Goal: Navigation & Orientation: Find specific page/section

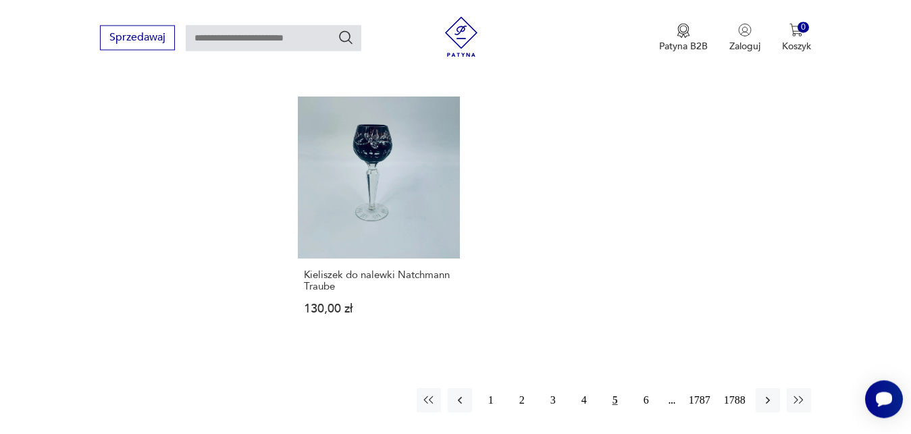
scroll to position [1679, 0]
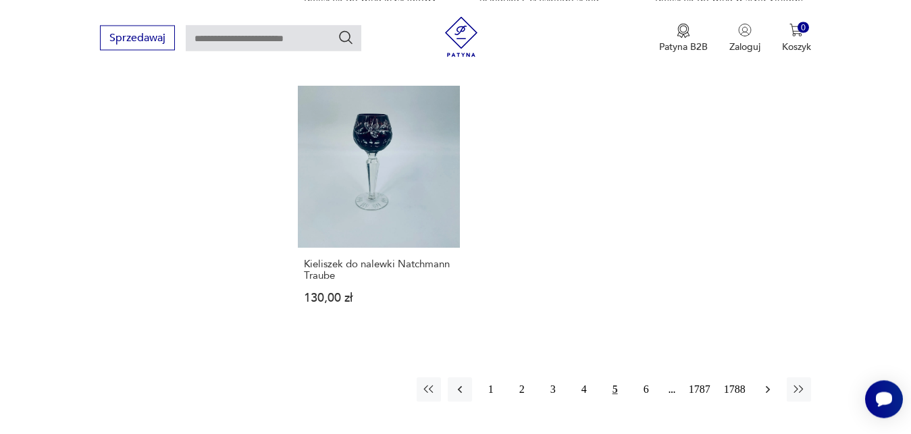
click at [767, 383] on icon "button" at bounding box center [768, 390] width 14 height 14
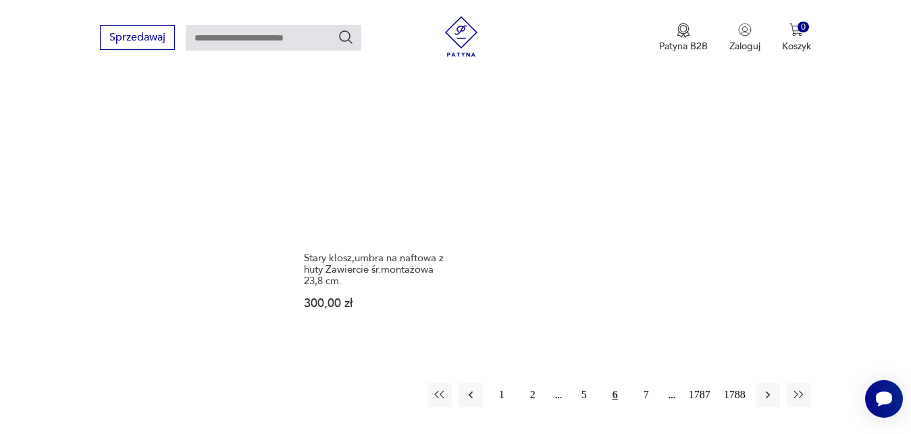
scroll to position [1725, 0]
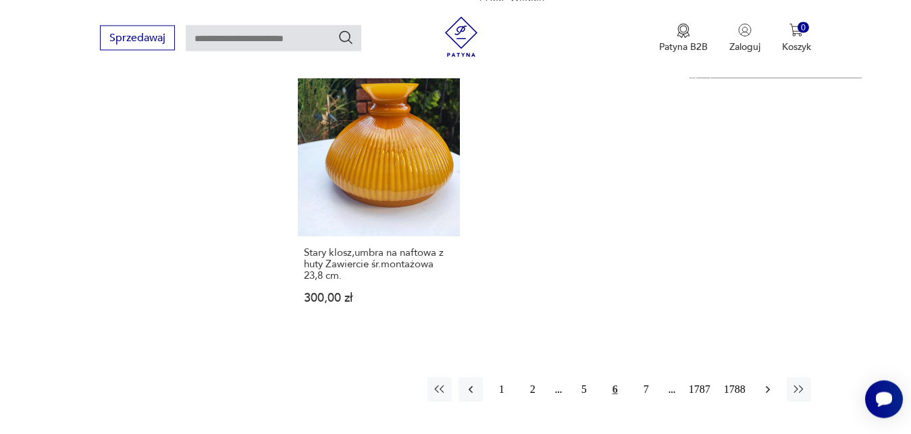
click at [767, 387] on icon "button" at bounding box center [767, 388] width 4 height 7
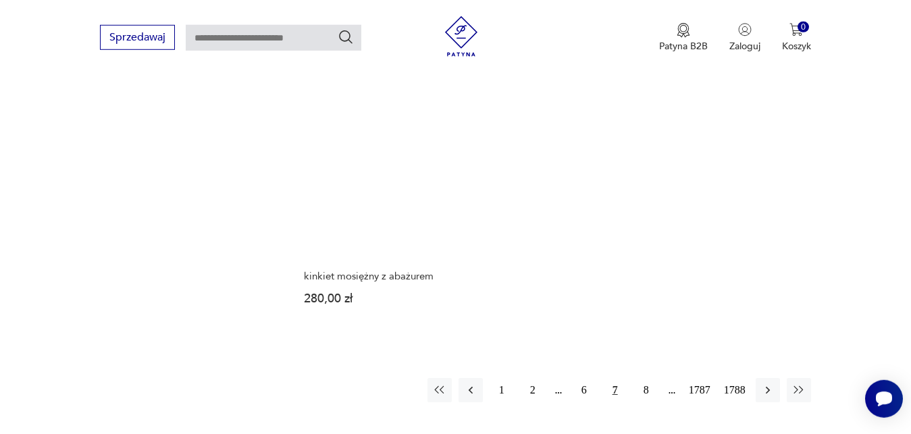
scroll to position [1725, 0]
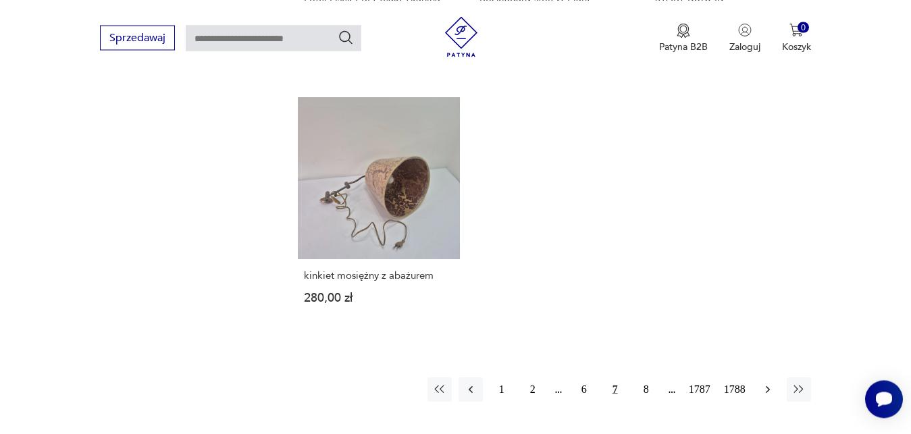
click at [770, 383] on icon "button" at bounding box center [768, 390] width 14 height 14
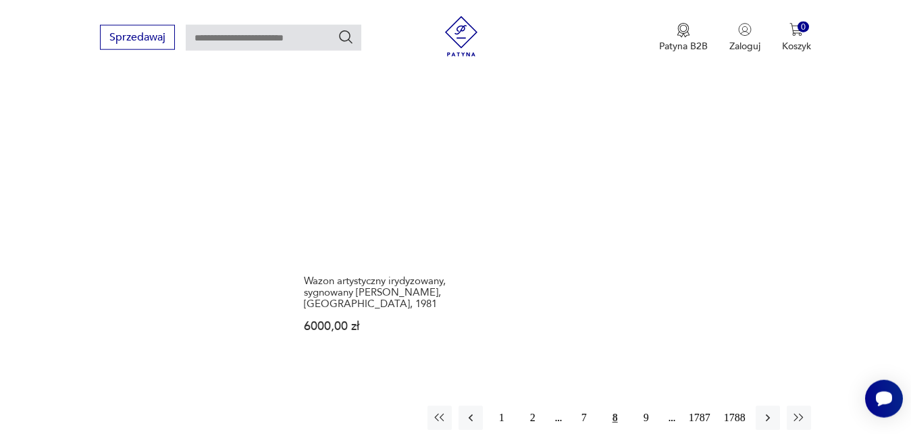
scroll to position [1759, 0]
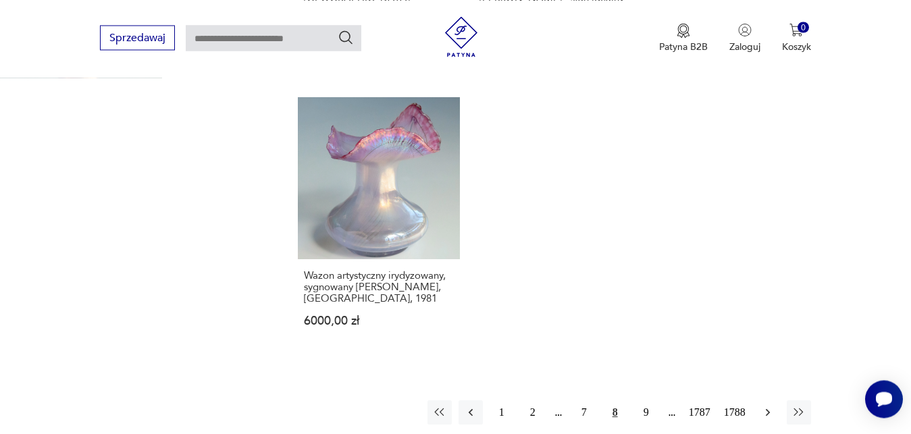
click at [766, 406] on icon "button" at bounding box center [768, 413] width 14 height 14
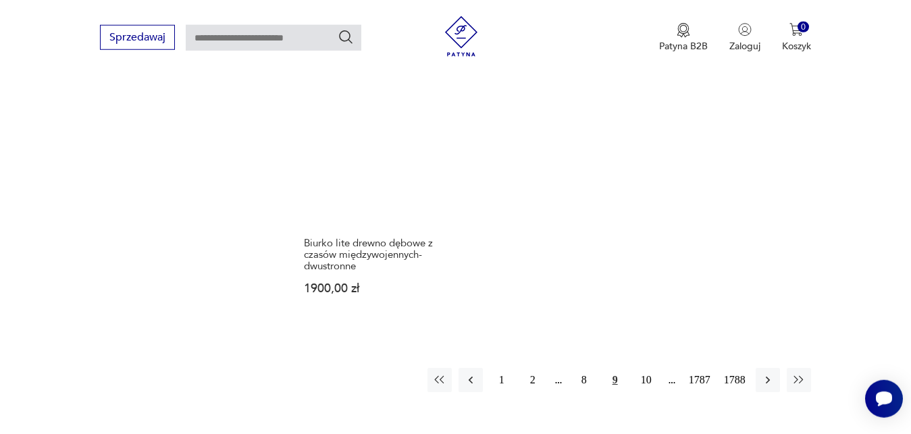
scroll to position [1794, 0]
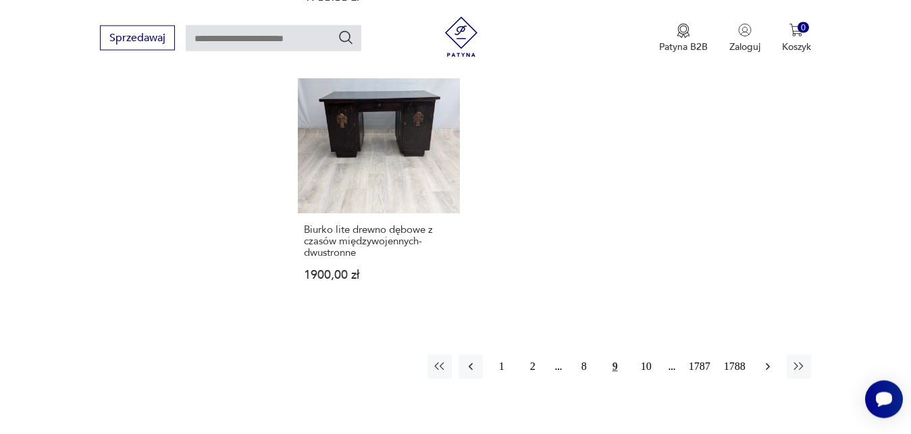
click at [771, 360] on icon "button" at bounding box center [768, 367] width 14 height 14
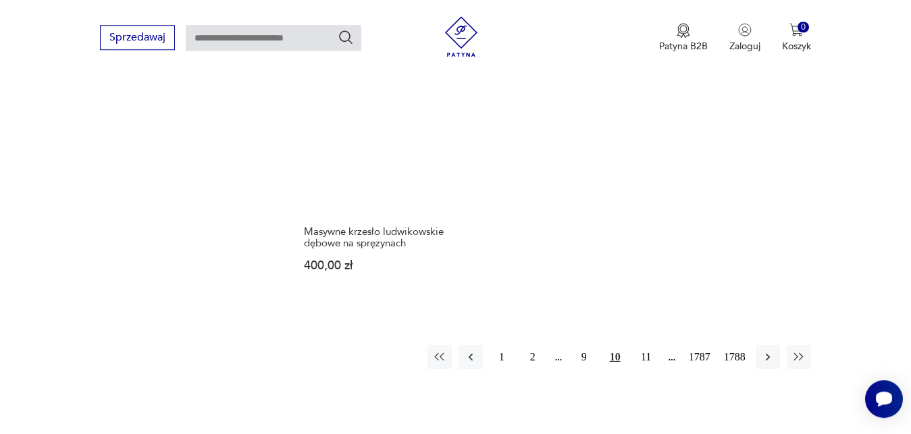
scroll to position [1725, 0]
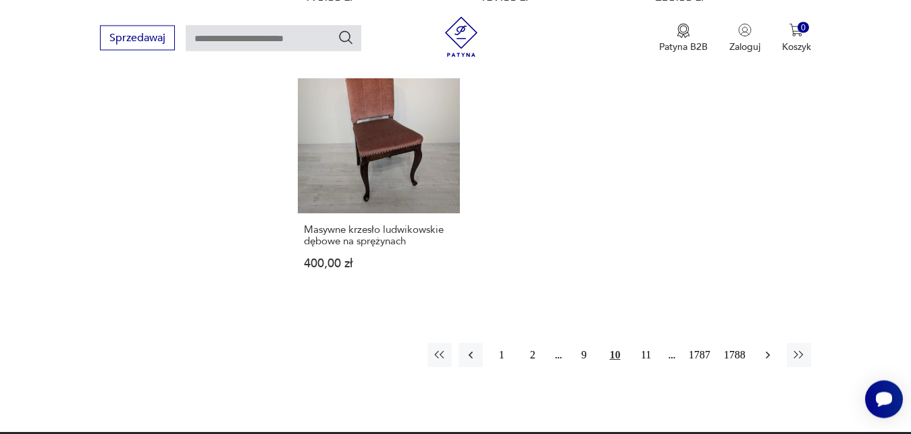
click at [764, 348] on icon "button" at bounding box center [768, 355] width 14 height 14
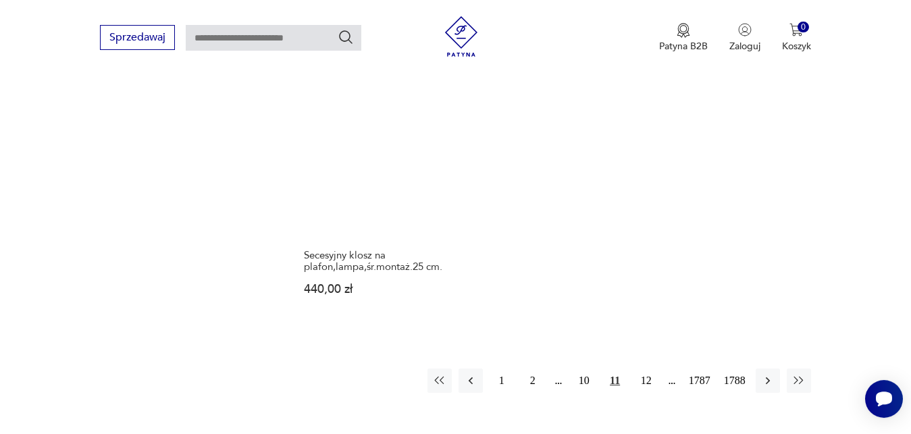
scroll to position [1725, 0]
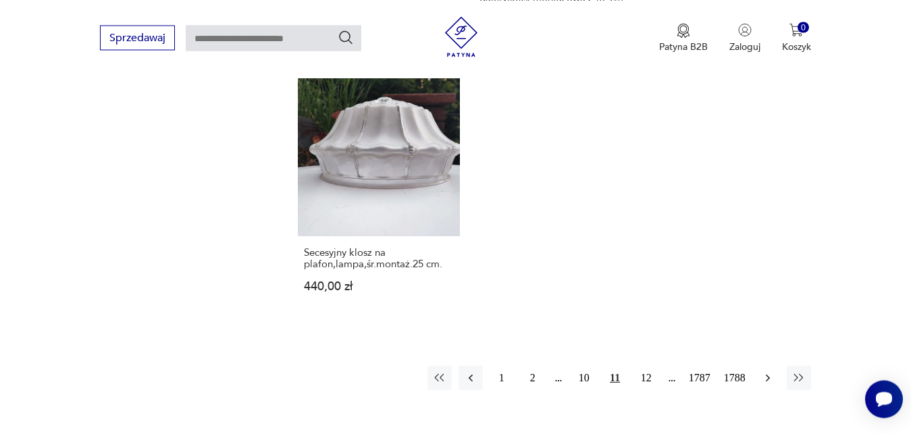
click at [768, 371] on icon "button" at bounding box center [768, 378] width 14 height 14
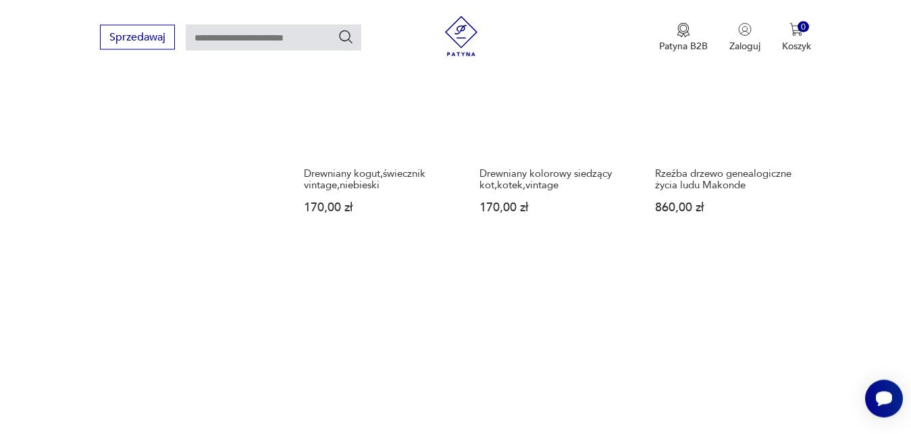
scroll to position [1553, 0]
